Goal: Information Seeking & Learning: Compare options

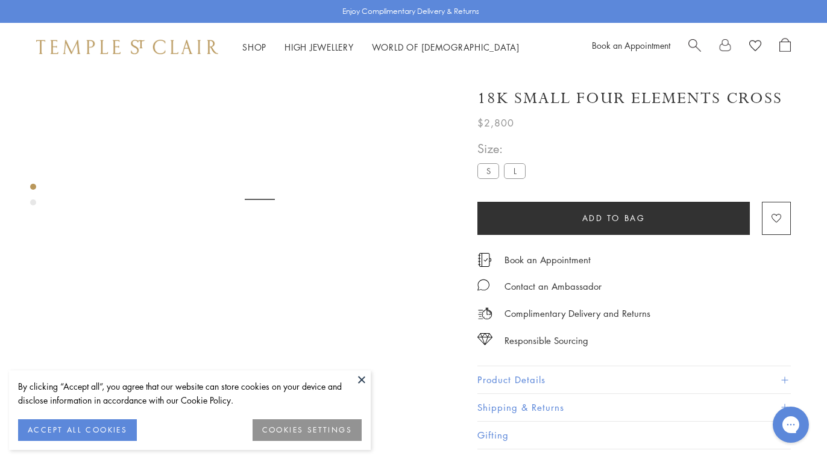
scroll to position [71, 0]
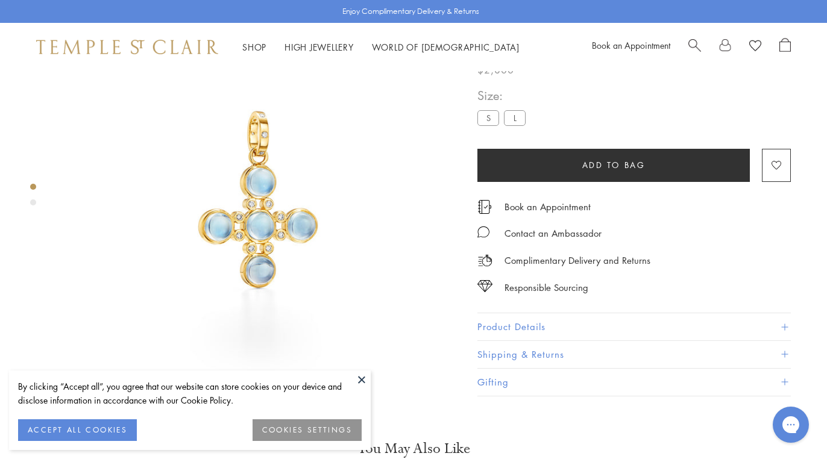
click at [94, 425] on button "ACCEPT ALL COOKIES" at bounding box center [77, 430] width 119 height 22
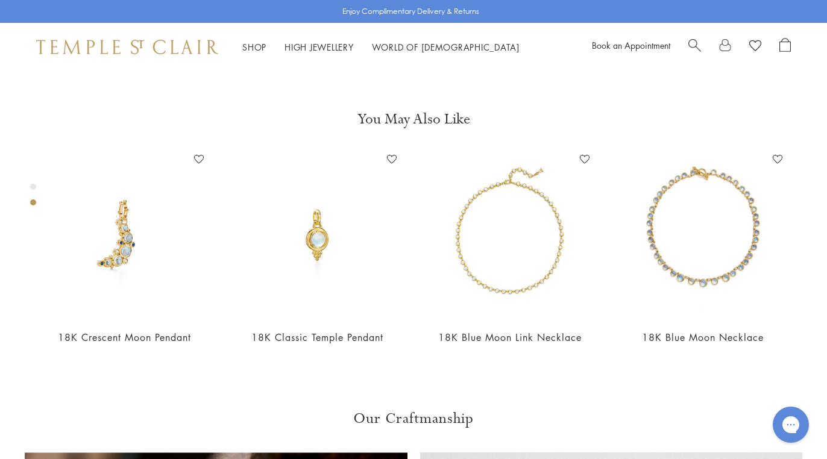
scroll to position [429, 0]
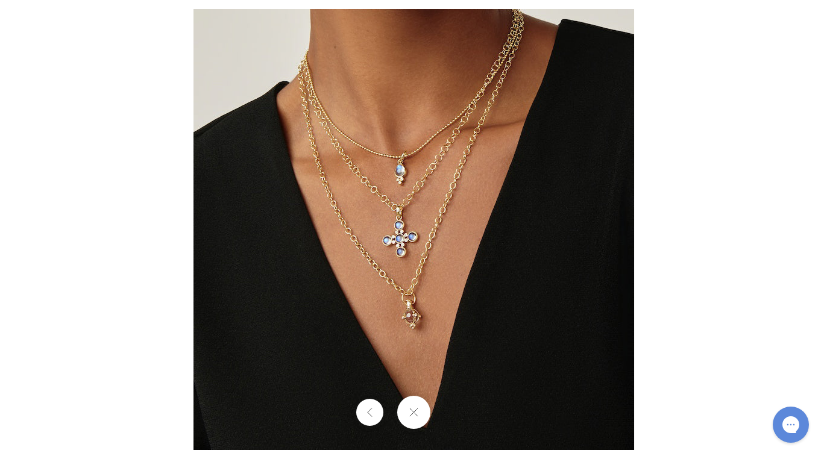
click at [419, 236] on img at bounding box center [413, 229] width 441 height 441
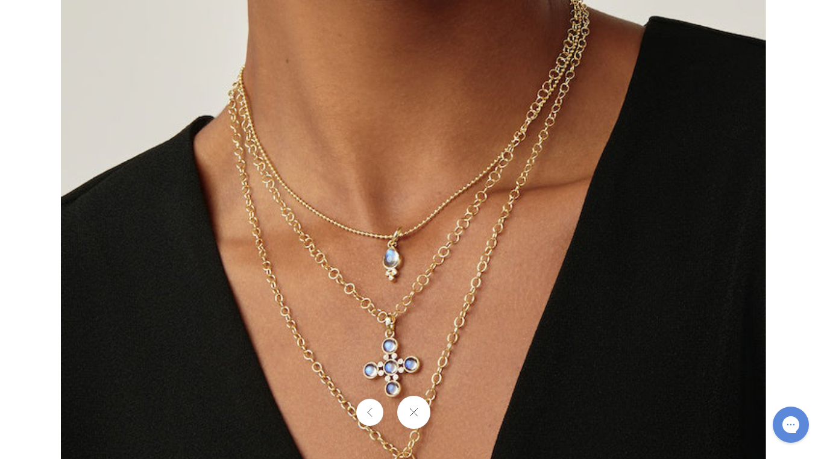
click at [413, 406] on button at bounding box center [413, 412] width 33 height 33
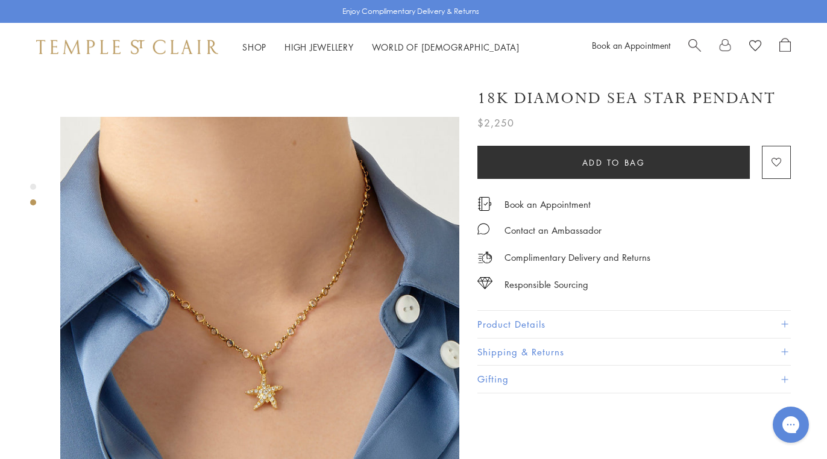
scroll to position [372, 0]
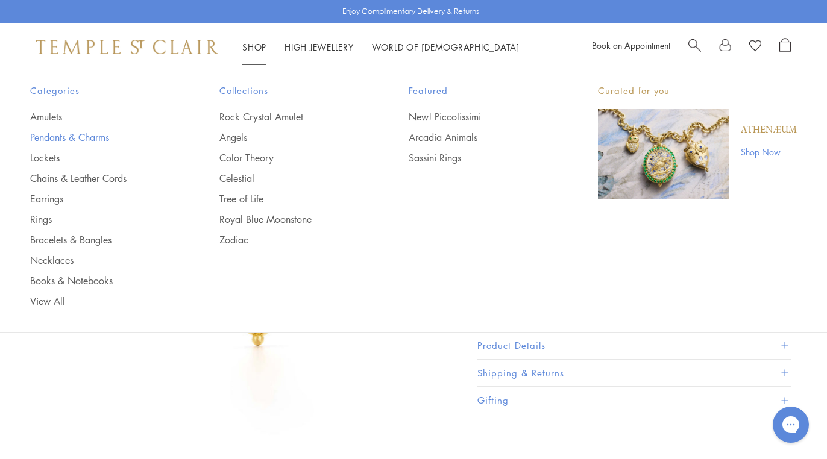
click at [90, 133] on link "Pendants & Charms" at bounding box center [100, 137] width 141 height 13
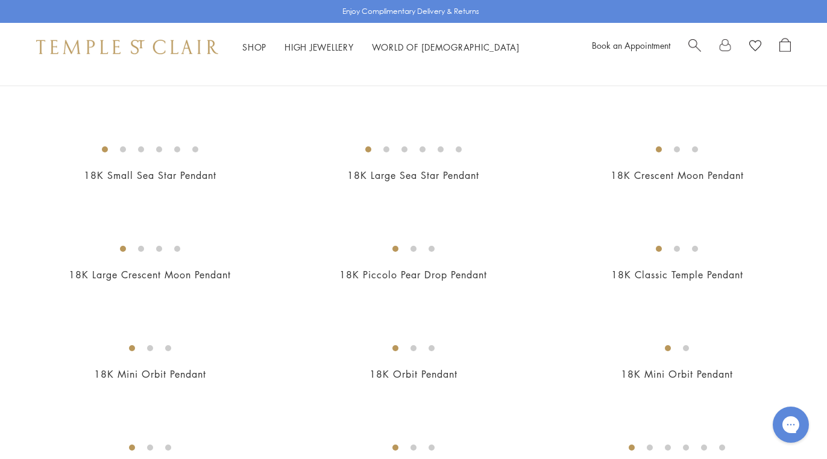
scroll to position [1377, 0]
click at [0, 0] on img at bounding box center [0, 0] width 0 height 0
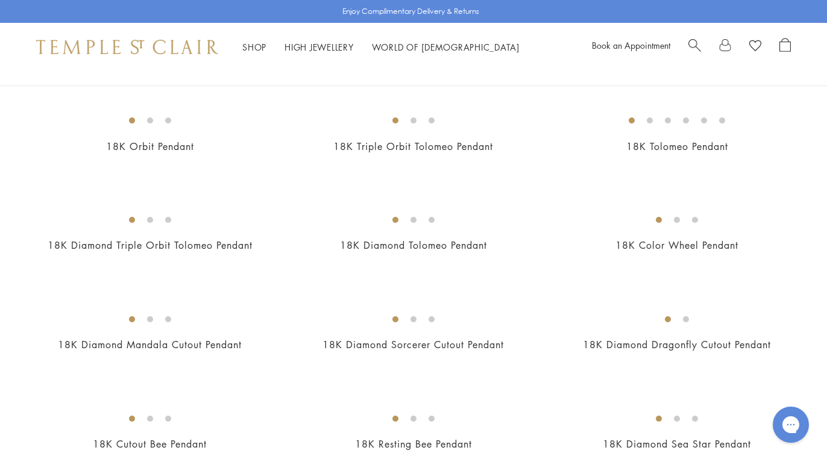
scroll to position [1706, 0]
click at [0, 0] on img at bounding box center [0, 0] width 0 height 0
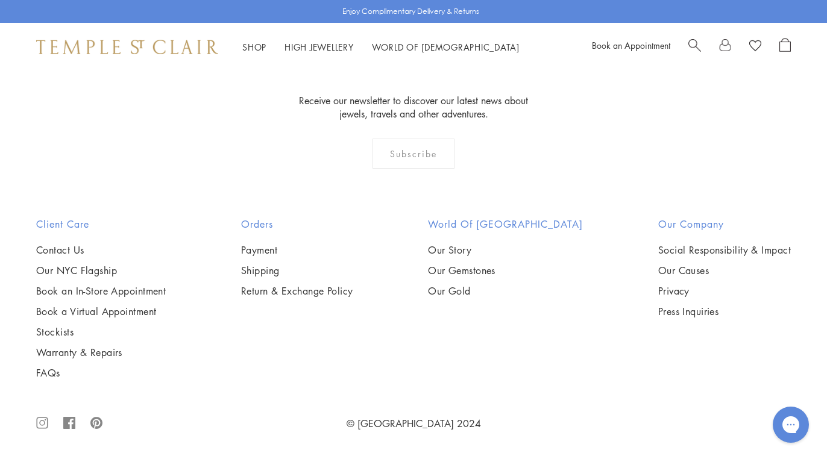
scroll to position [4899, 0]
click at [0, 0] on img at bounding box center [0, 0] width 0 height 0
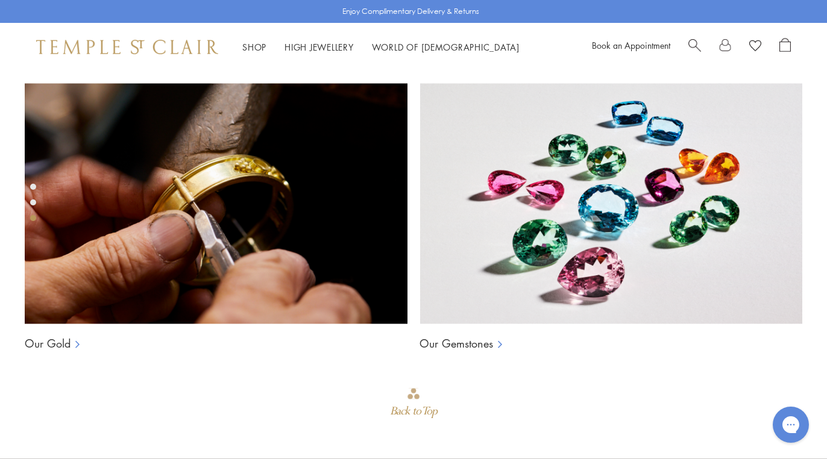
scroll to position [821, 0]
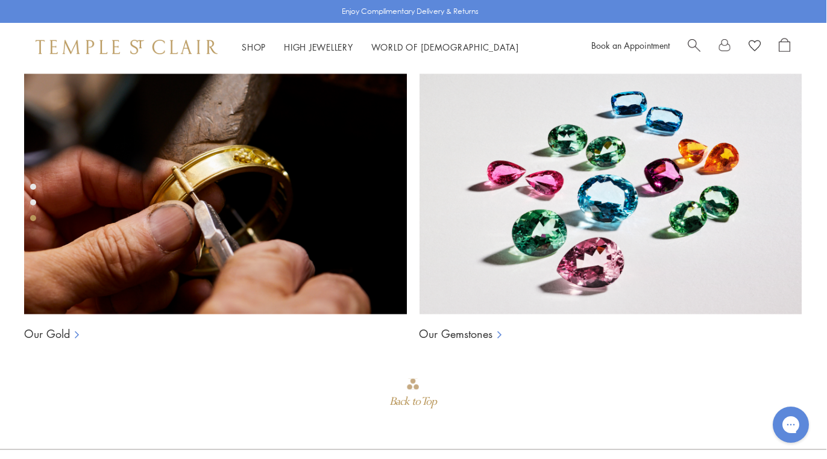
scroll to position [817, 1]
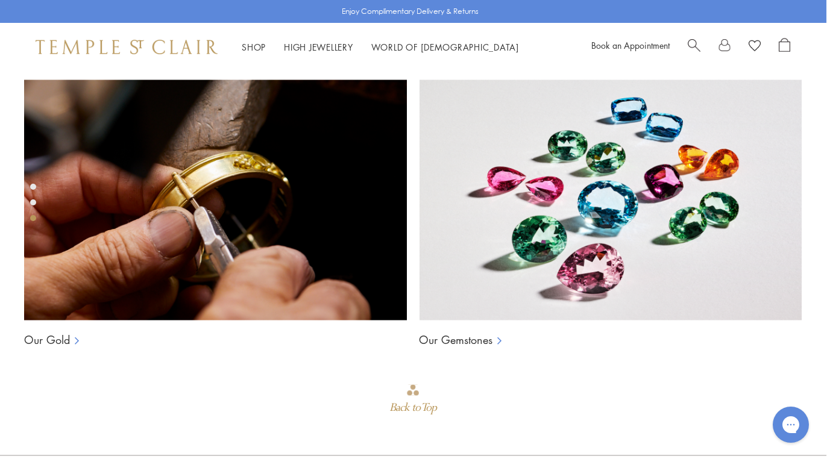
scroll to position [809, 1]
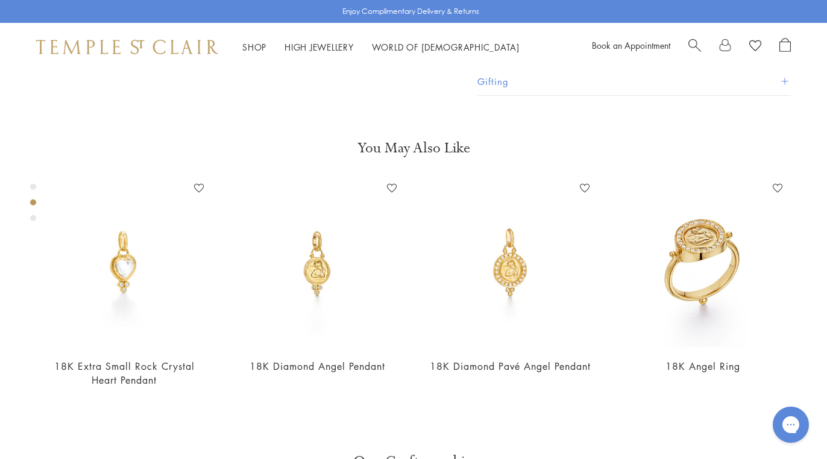
scroll to position [398, 0]
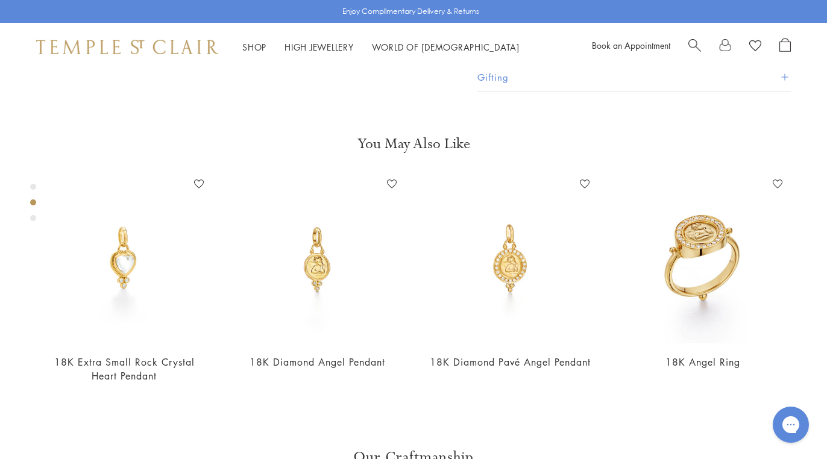
click at [530, 36] on button "Product Details" at bounding box center [633, 22] width 313 height 27
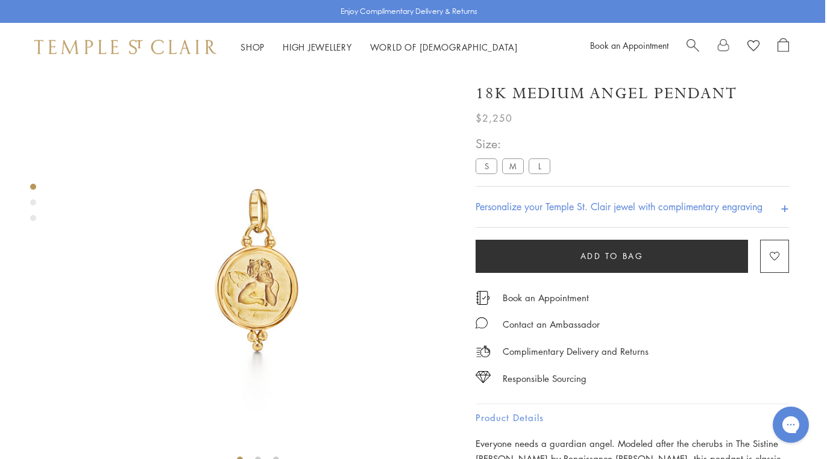
scroll to position [0, 2]
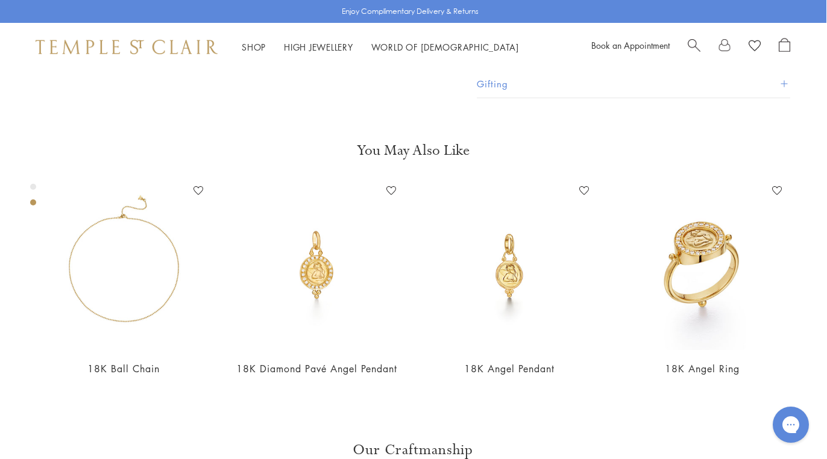
scroll to position [71, 1]
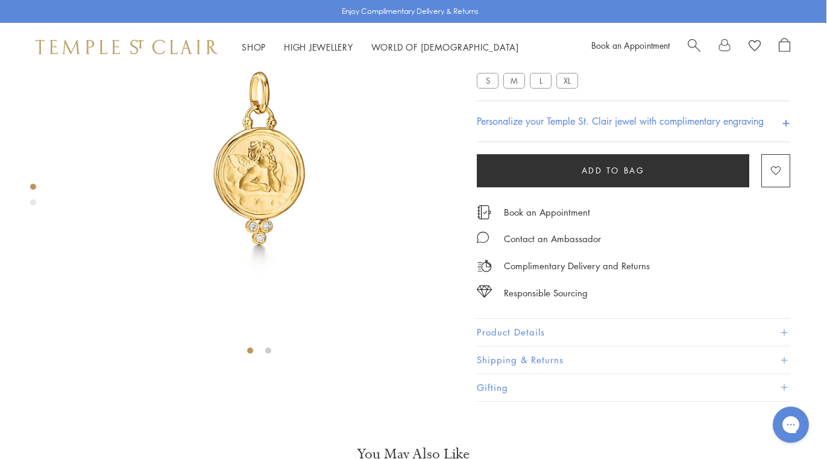
scroll to position [110, 1]
click at [569, 88] on label "XL" at bounding box center [567, 80] width 22 height 15
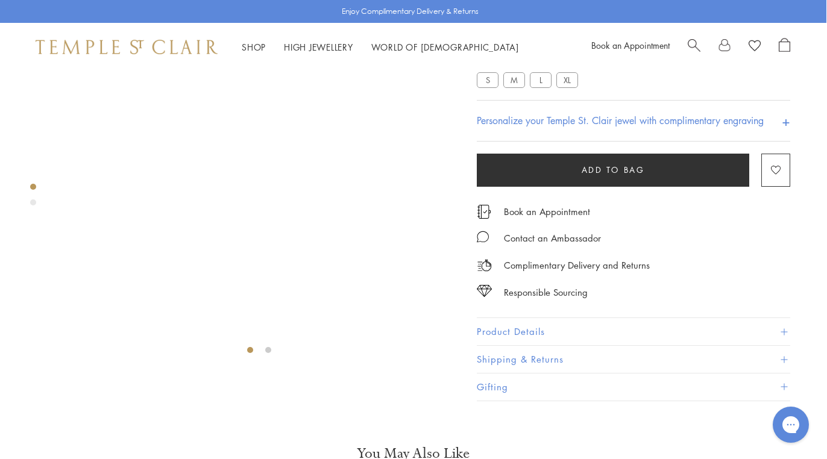
scroll to position [71, 0]
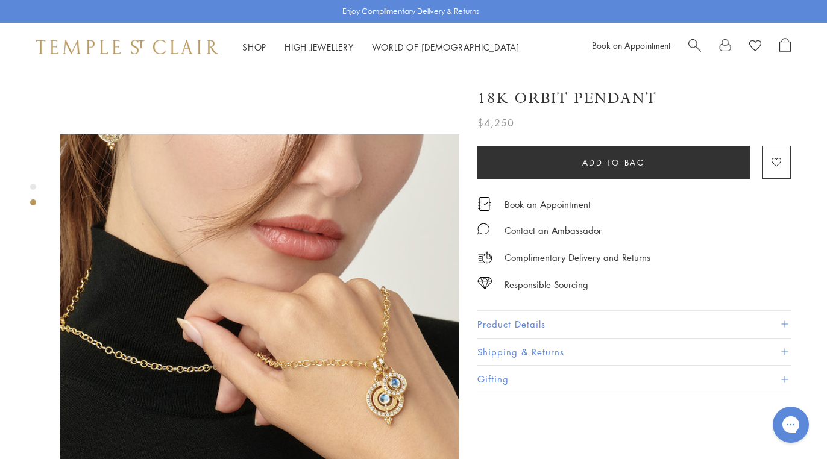
scroll to position [354, 0]
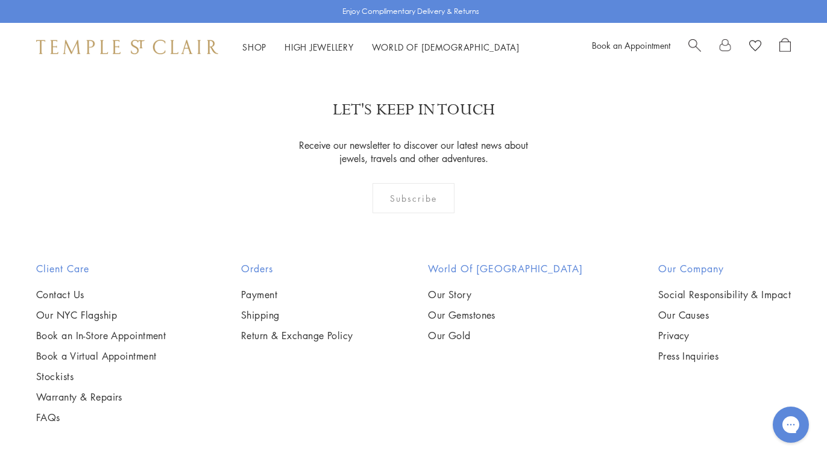
scroll to position [2159, 0]
click at [0, 0] on img at bounding box center [0, 0] width 0 height 0
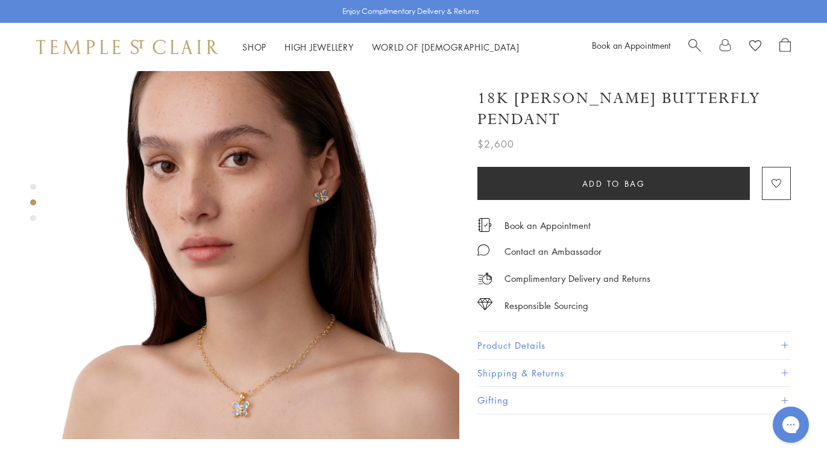
scroll to position [453, 0]
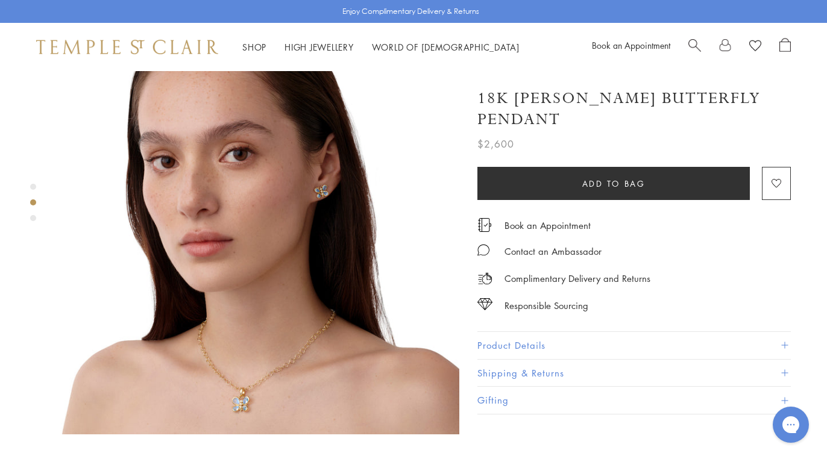
click at [251, 362] on img at bounding box center [259, 235] width 399 height 399
